Goal: Find specific page/section

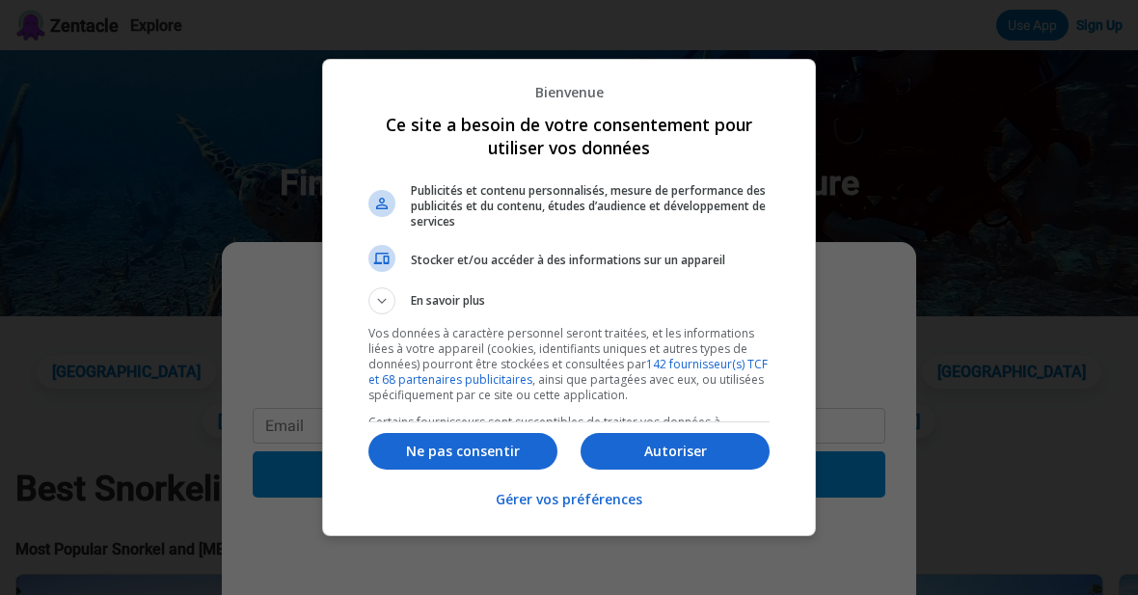
click at [685, 461] on p "Autoriser" at bounding box center [675, 451] width 189 height 19
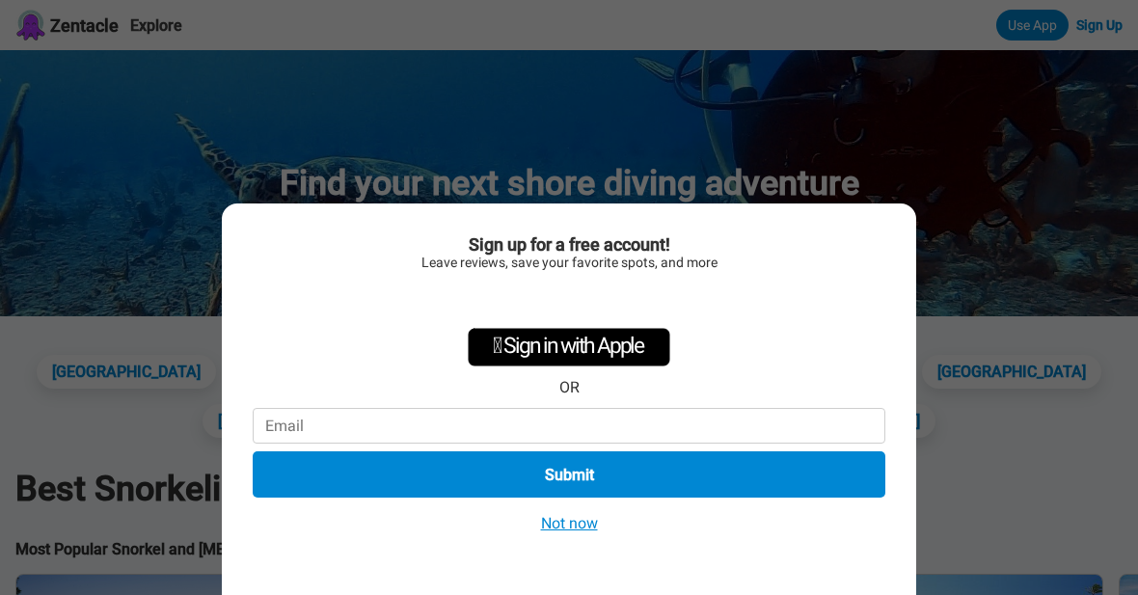
click at [597, 525] on button "Not now" at bounding box center [569, 523] width 68 height 20
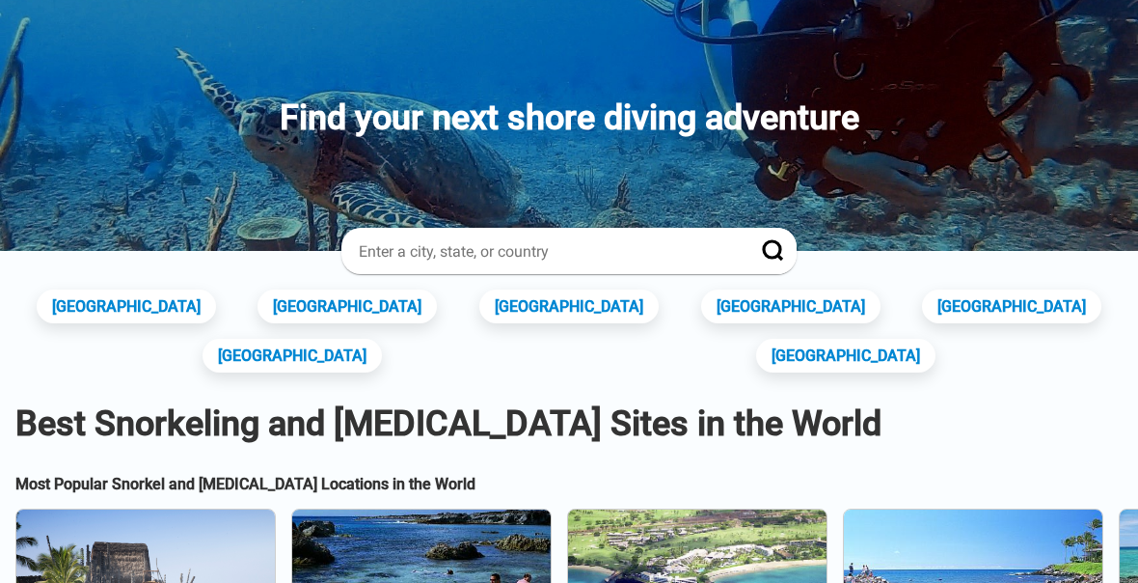
scroll to position [66, 0]
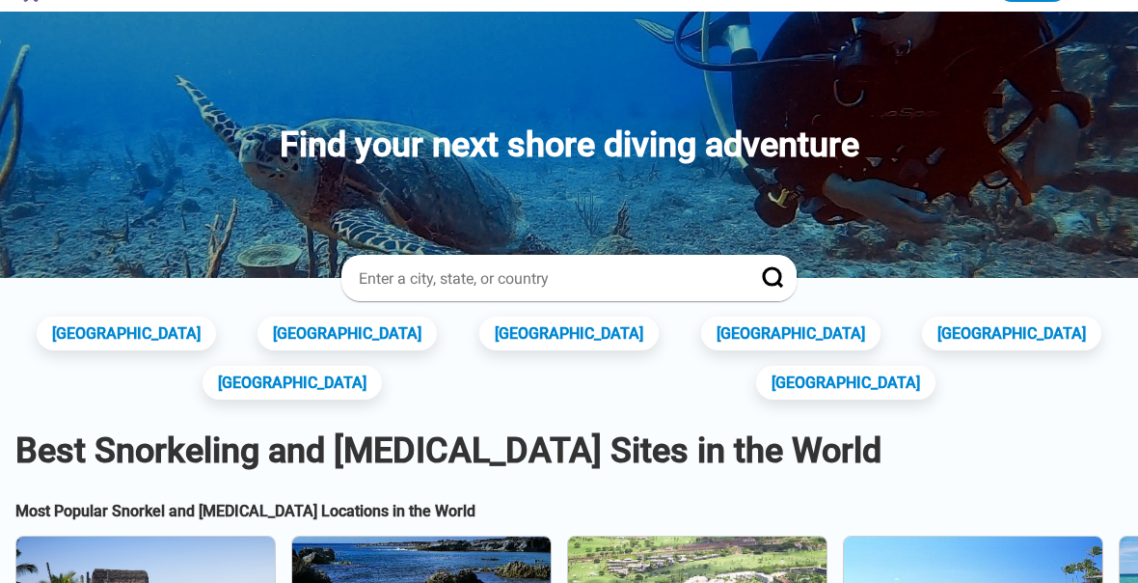
click at [446, 276] on input at bounding box center [546, 278] width 378 height 20
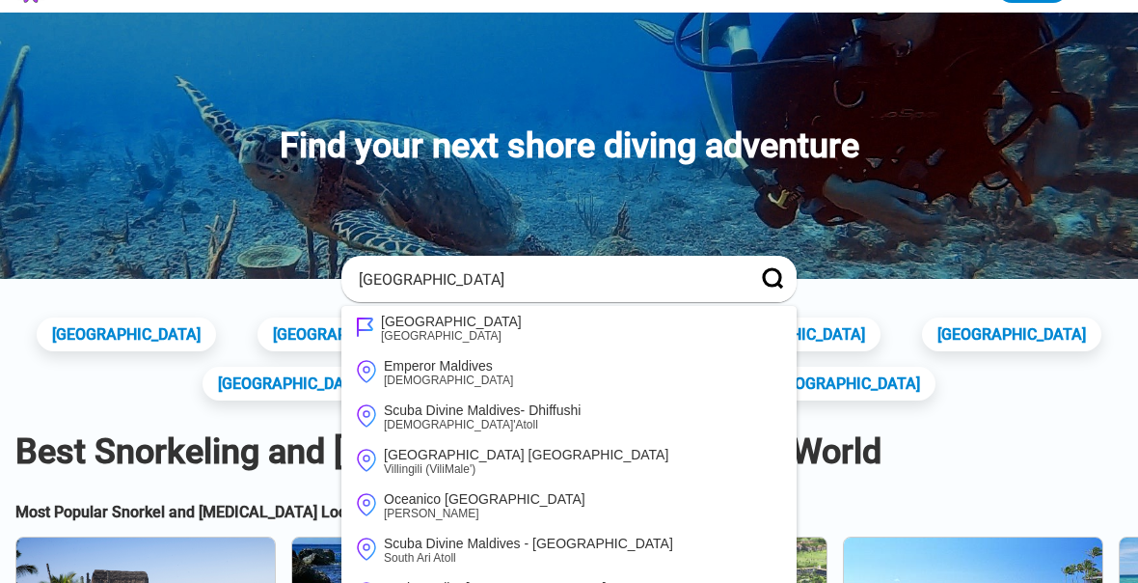
type input "[GEOGRAPHIC_DATA]"
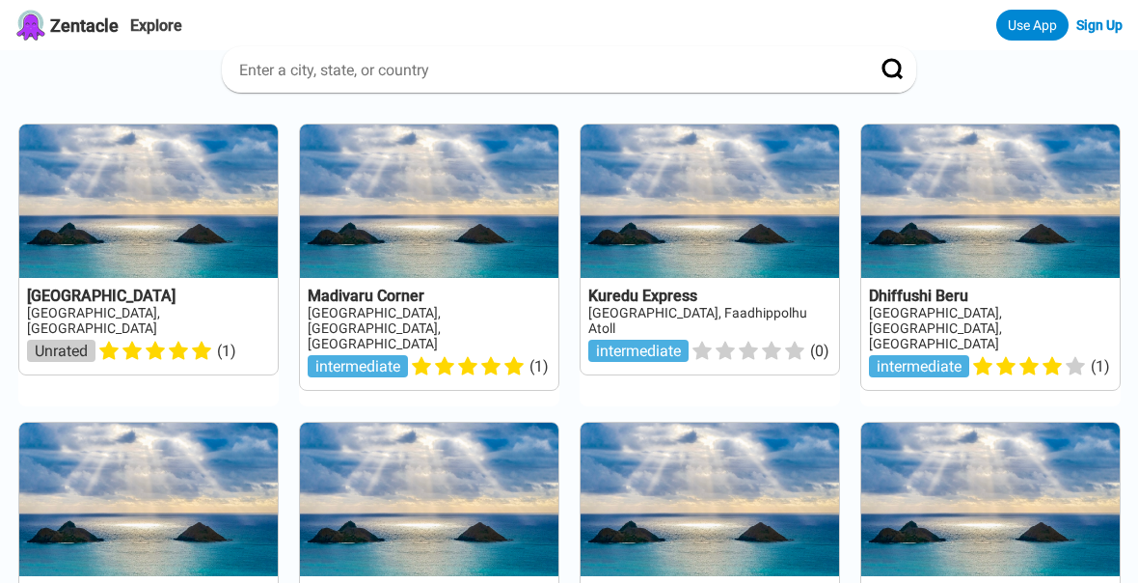
click at [359, 80] on input at bounding box center [545, 70] width 617 height 20
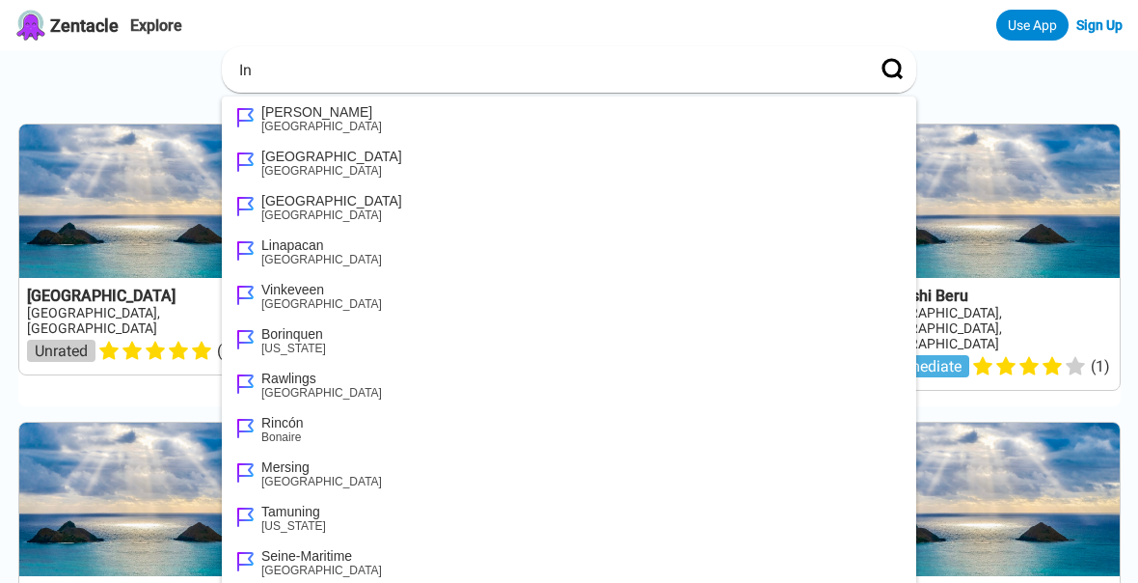
type input "I"
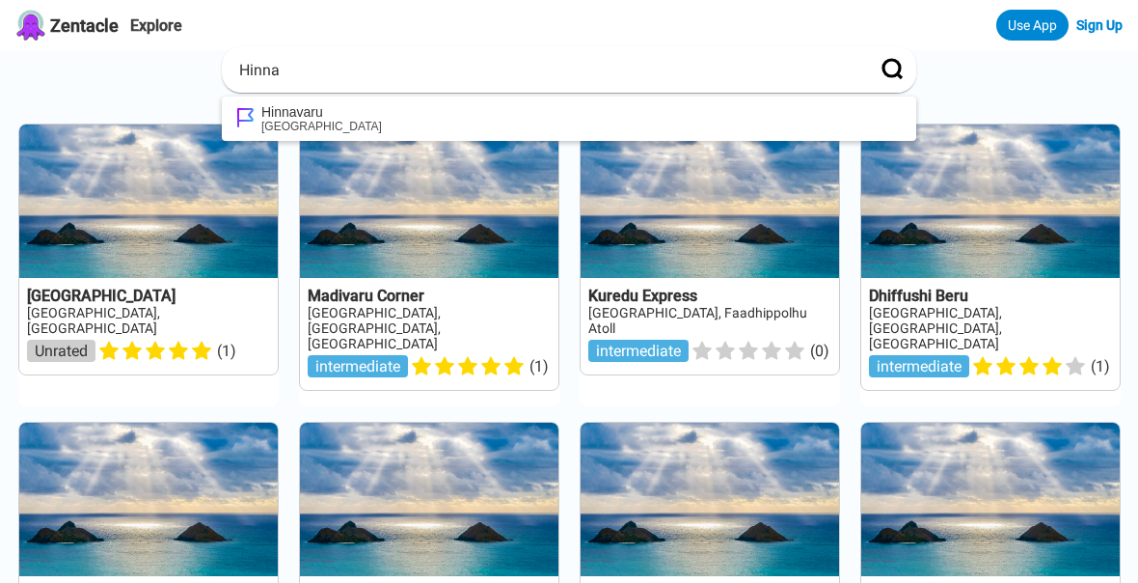
type input "Hinna"
click at [300, 119] on div "Hinnavaru" at bounding box center [321, 111] width 121 height 15
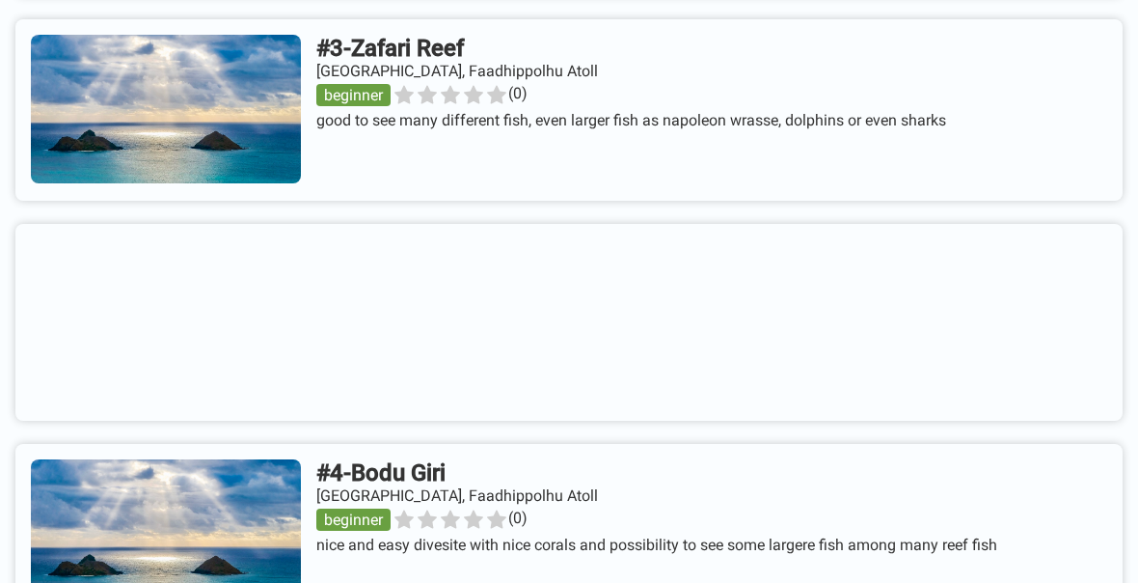
scroll to position [885, 0]
